Goal: Transaction & Acquisition: Purchase product/service

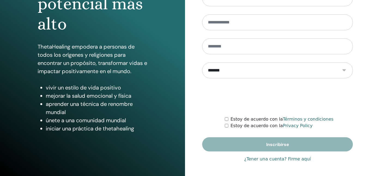
click at [290, 160] on link "¿Tener una cuenta? Firme aquí" at bounding box center [277, 158] width 67 height 7
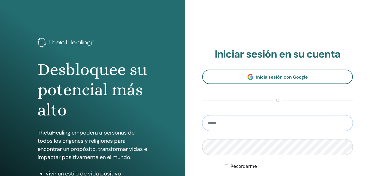
click at [239, 118] on input "email" at bounding box center [277, 123] width 150 height 16
type input "**********"
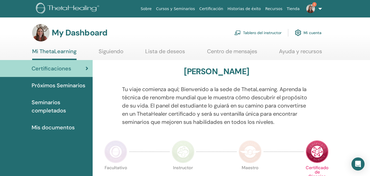
click at [311, 10] on img at bounding box center [310, 8] width 9 height 9
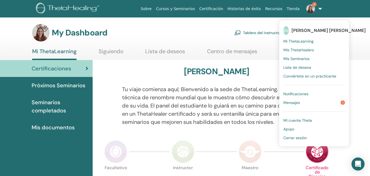
click at [312, 40] on span "Mi ThetaLearning" at bounding box center [298, 41] width 30 height 5
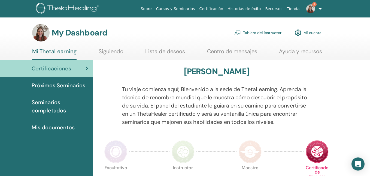
click at [269, 33] on link "Tablero del instructor" at bounding box center [257, 33] width 47 height 12
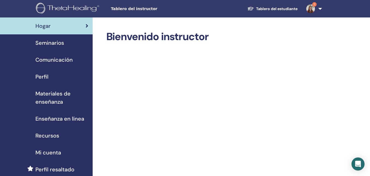
click at [310, 8] on img at bounding box center [310, 8] width 9 height 9
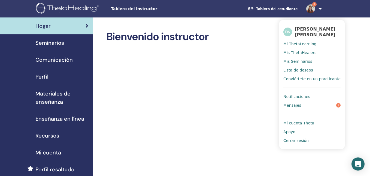
click at [68, 43] on div "Seminarios" at bounding box center [46, 43] width 84 height 8
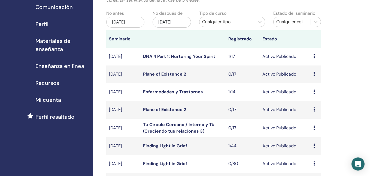
scroll to position [58, 0]
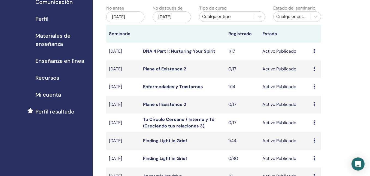
click at [314, 124] on icon at bounding box center [314, 122] width 2 height 4
click at [316, 148] on link "asistentes" at bounding box center [314, 149] width 21 height 6
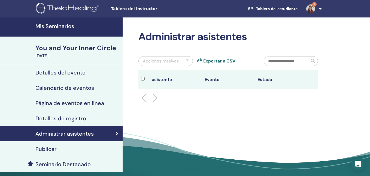
click at [111, 162] on div "Seminario Destacado" at bounding box center [61, 164] width 114 height 7
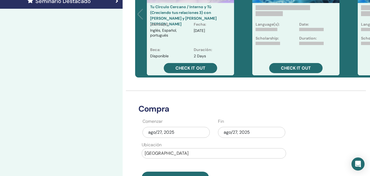
scroll to position [168, 0]
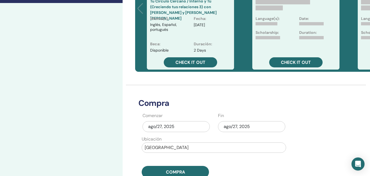
click at [155, 127] on div "ago/27, 2025" at bounding box center [175, 126] width 67 height 11
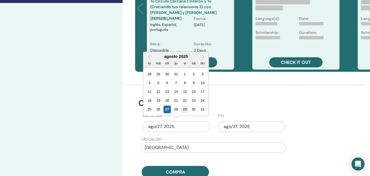
click at [186, 109] on div "29" at bounding box center [184, 108] width 7 height 7
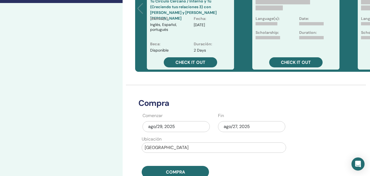
click at [228, 125] on div "ago/27, 2025" at bounding box center [251, 126] width 67 height 11
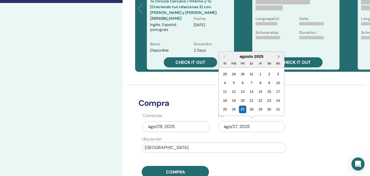
click at [278, 56] on span "Next Month" at bounding box center [278, 57] width 0 height 6
click at [234, 73] on div "2" at bounding box center [233, 73] width 7 height 7
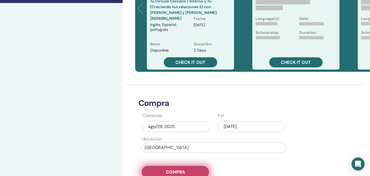
click at [182, 168] on button "Compra" at bounding box center [175, 171] width 67 height 12
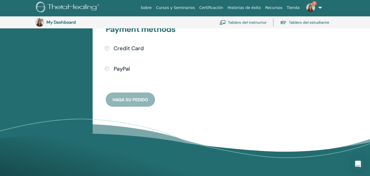
scroll to position [150, 0]
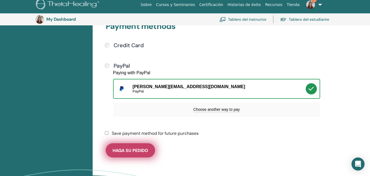
click at [137, 151] on span "Haga su pedido" at bounding box center [130, 150] width 36 height 6
